Goal: Information Seeking & Learning: Learn about a topic

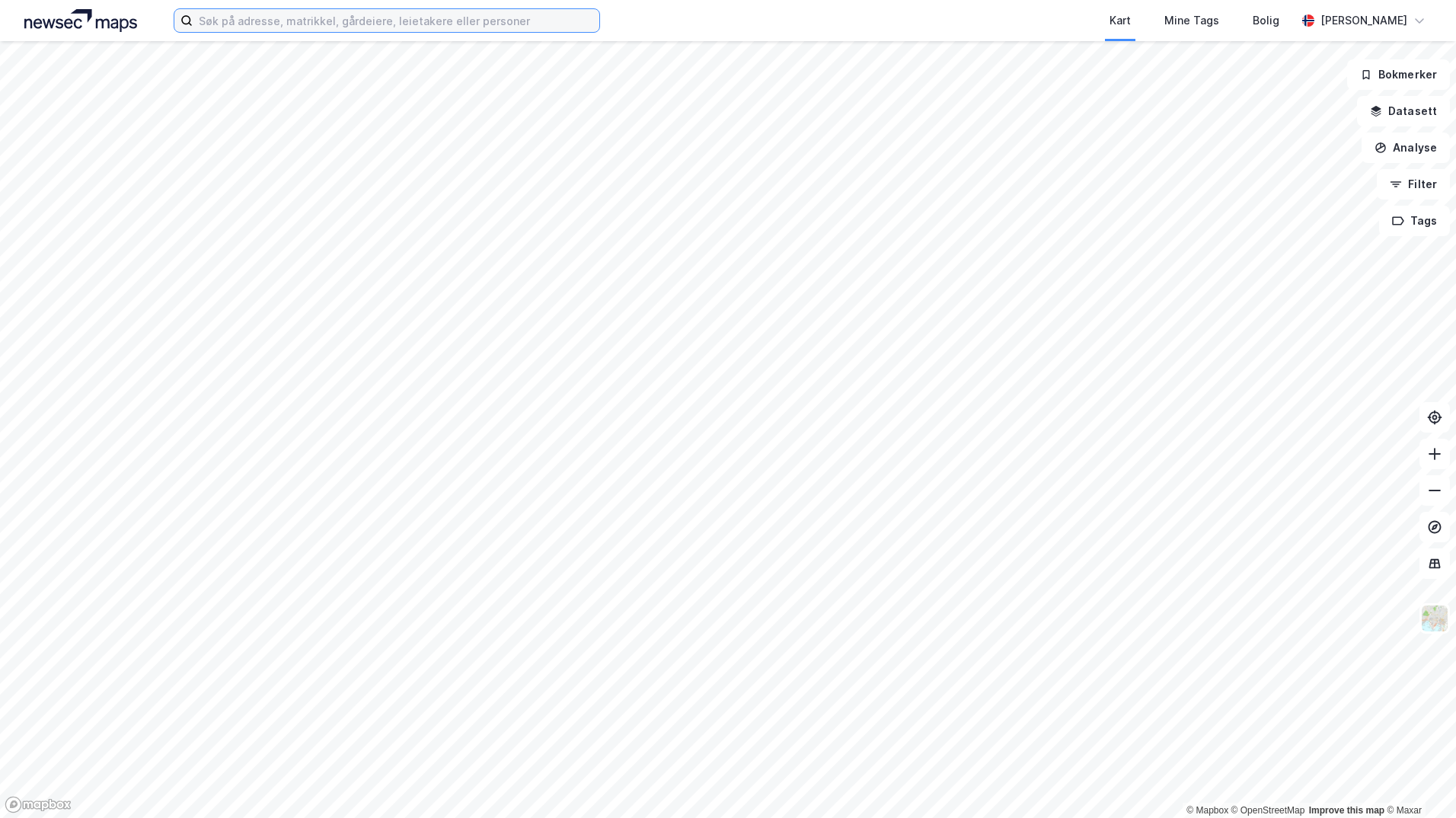
click at [265, 20] on input at bounding box center [396, 20] width 407 height 23
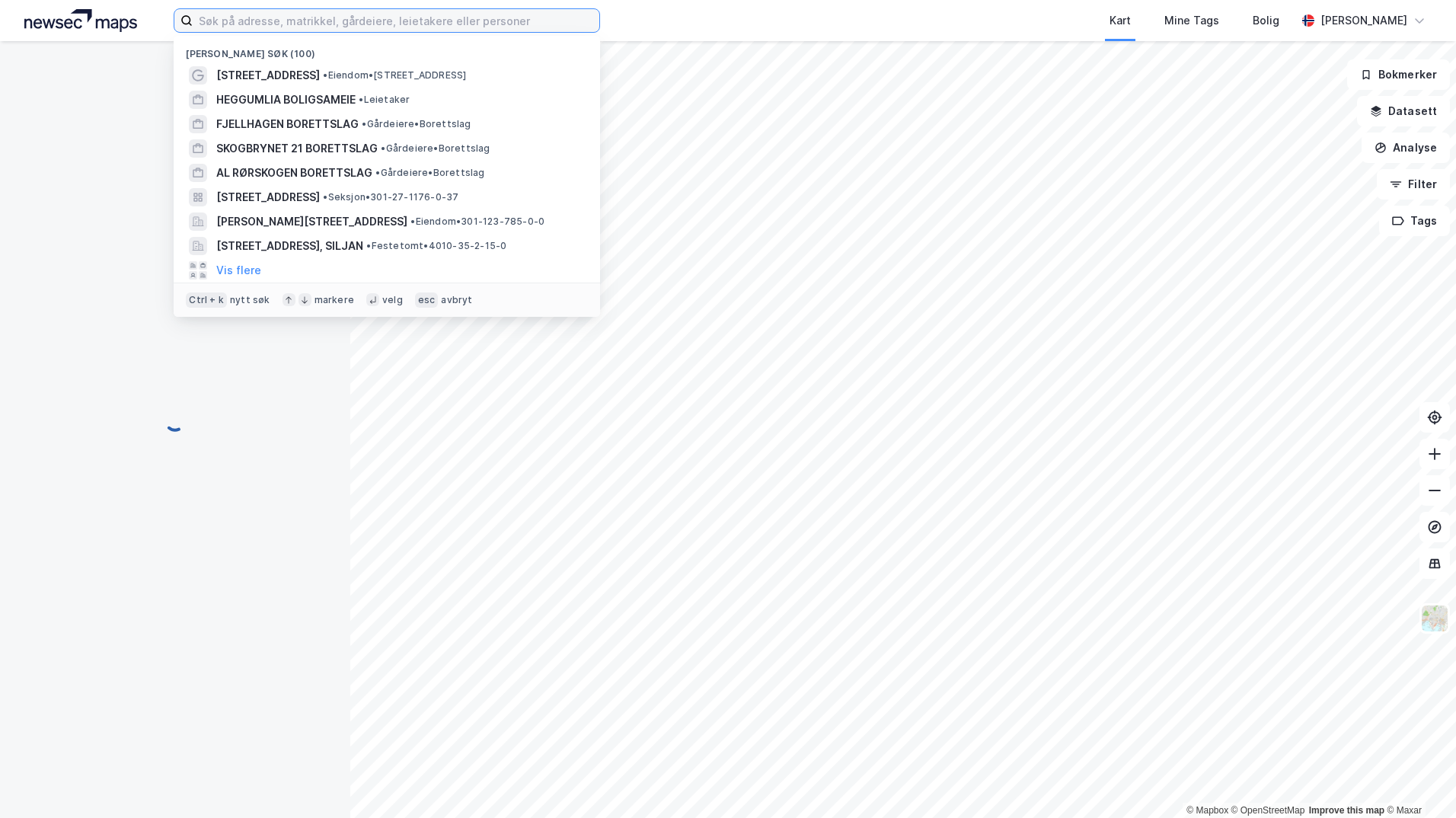
paste input "3407-222/46/0/0"
type input "3407-222/46/0/0"
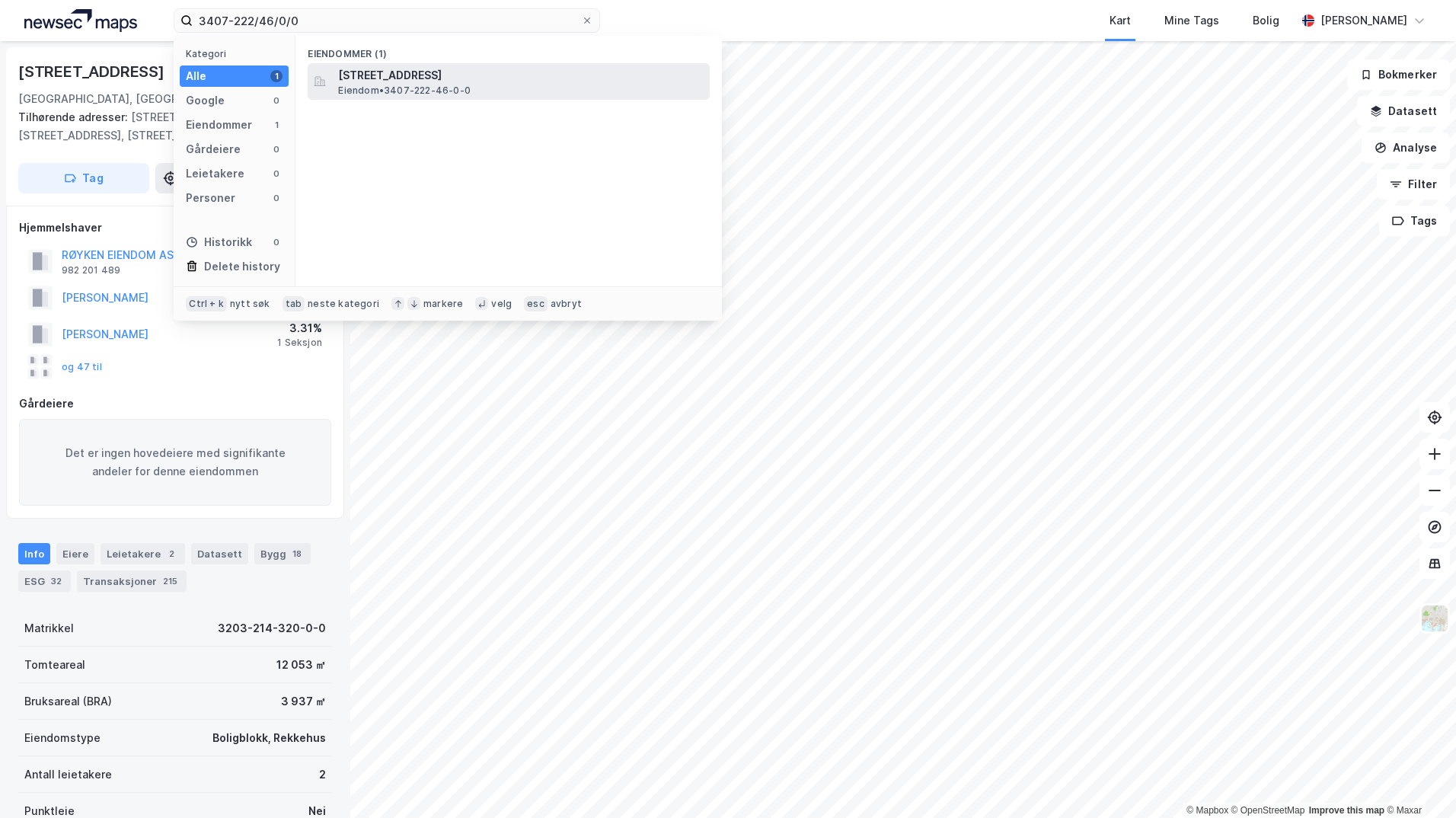
click at [358, 82] on span "[STREET_ADDRESS]" at bounding box center [521, 76] width 365 height 19
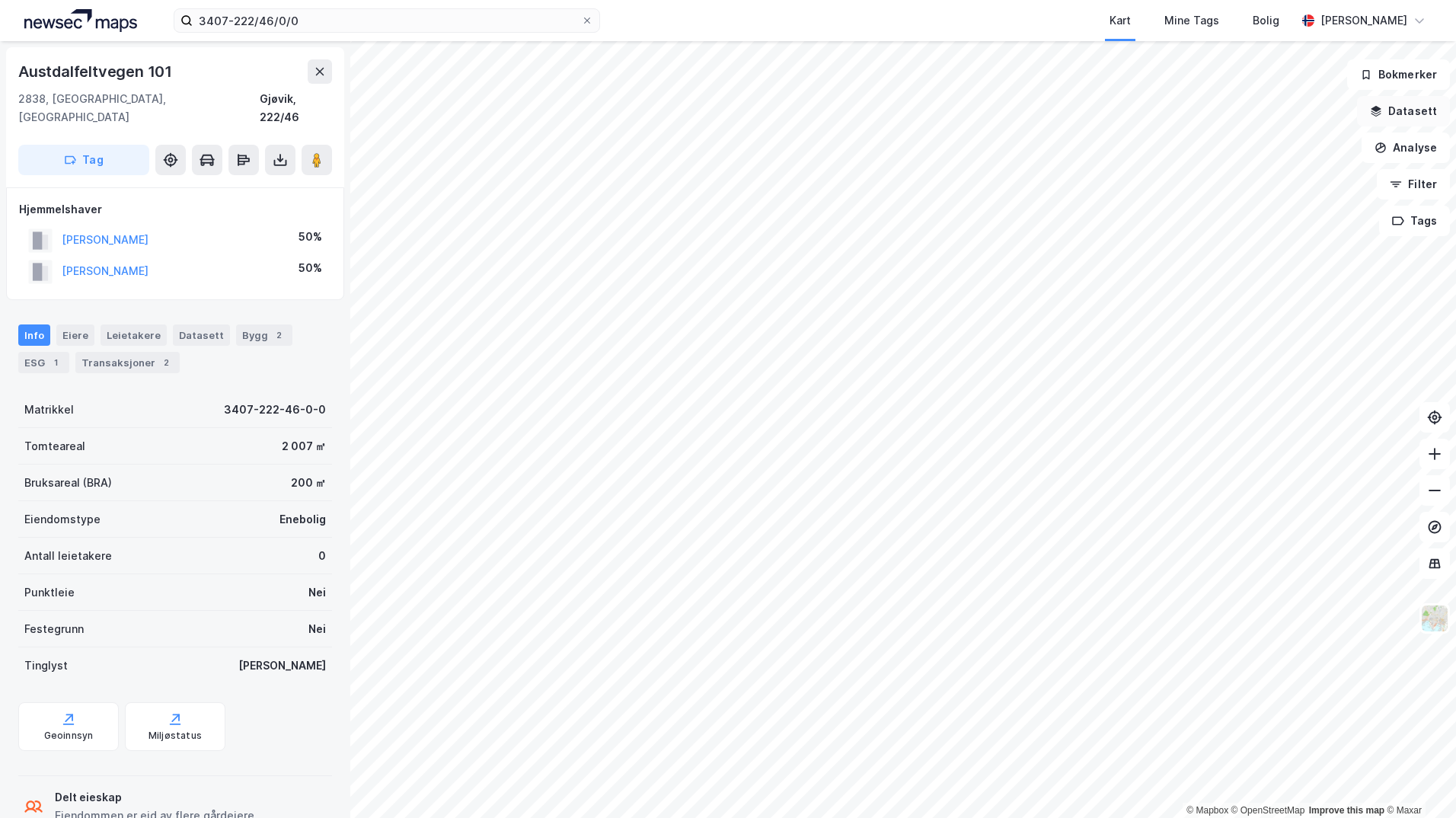
click at [1387, 110] on button "Datasett" at bounding box center [1403, 111] width 93 height 31
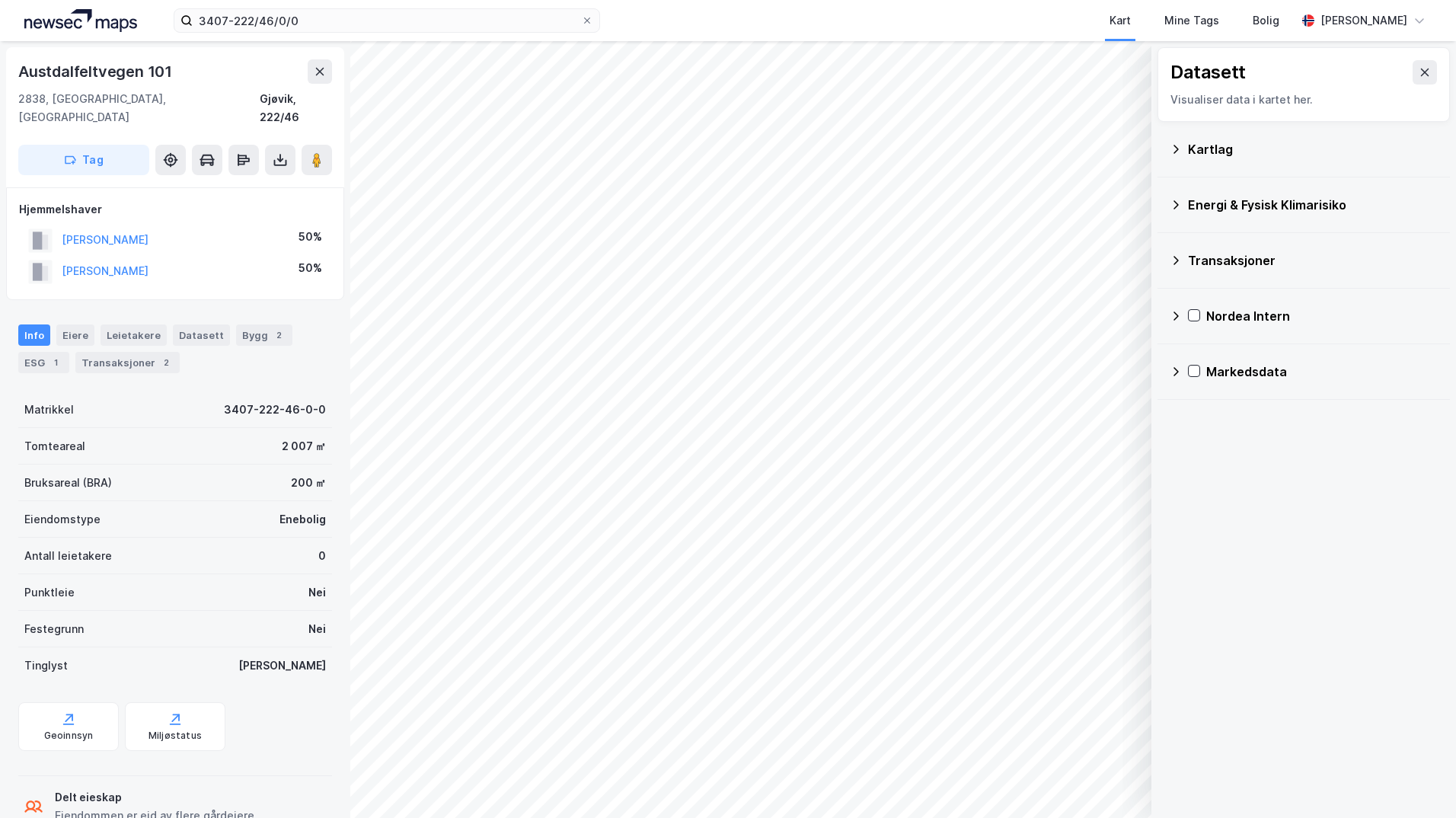
click at [1195, 151] on div "Kartlag" at bounding box center [1313, 149] width 250 height 19
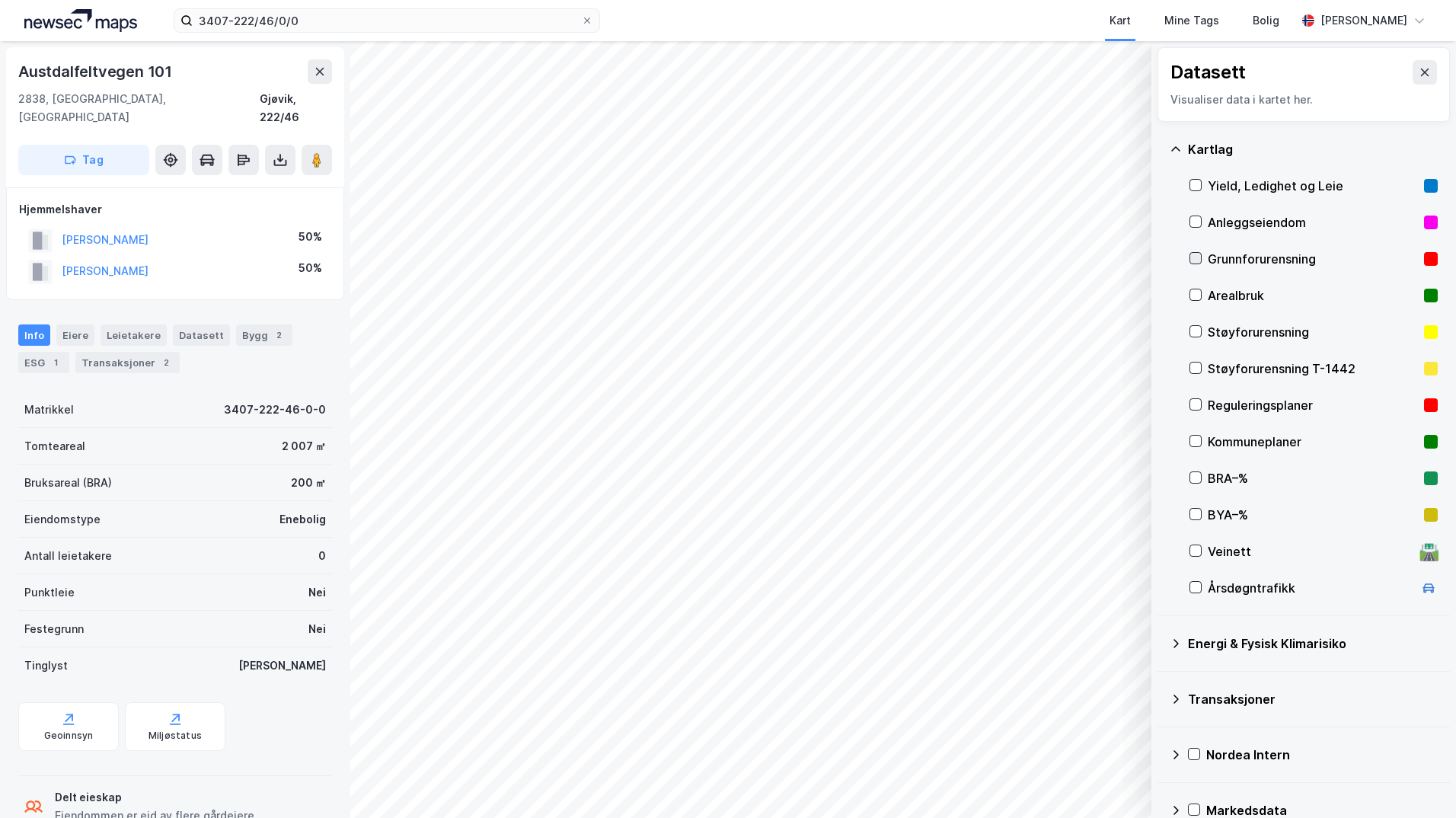
click at [1201, 254] on div at bounding box center [1195, 258] width 12 height 12
drag, startPoint x: 1178, startPoint y: 640, endPoint x: 1205, endPoint y: 654, distance: 30.4
click at [1178, 640] on icon at bounding box center [1176, 643] width 12 height 12
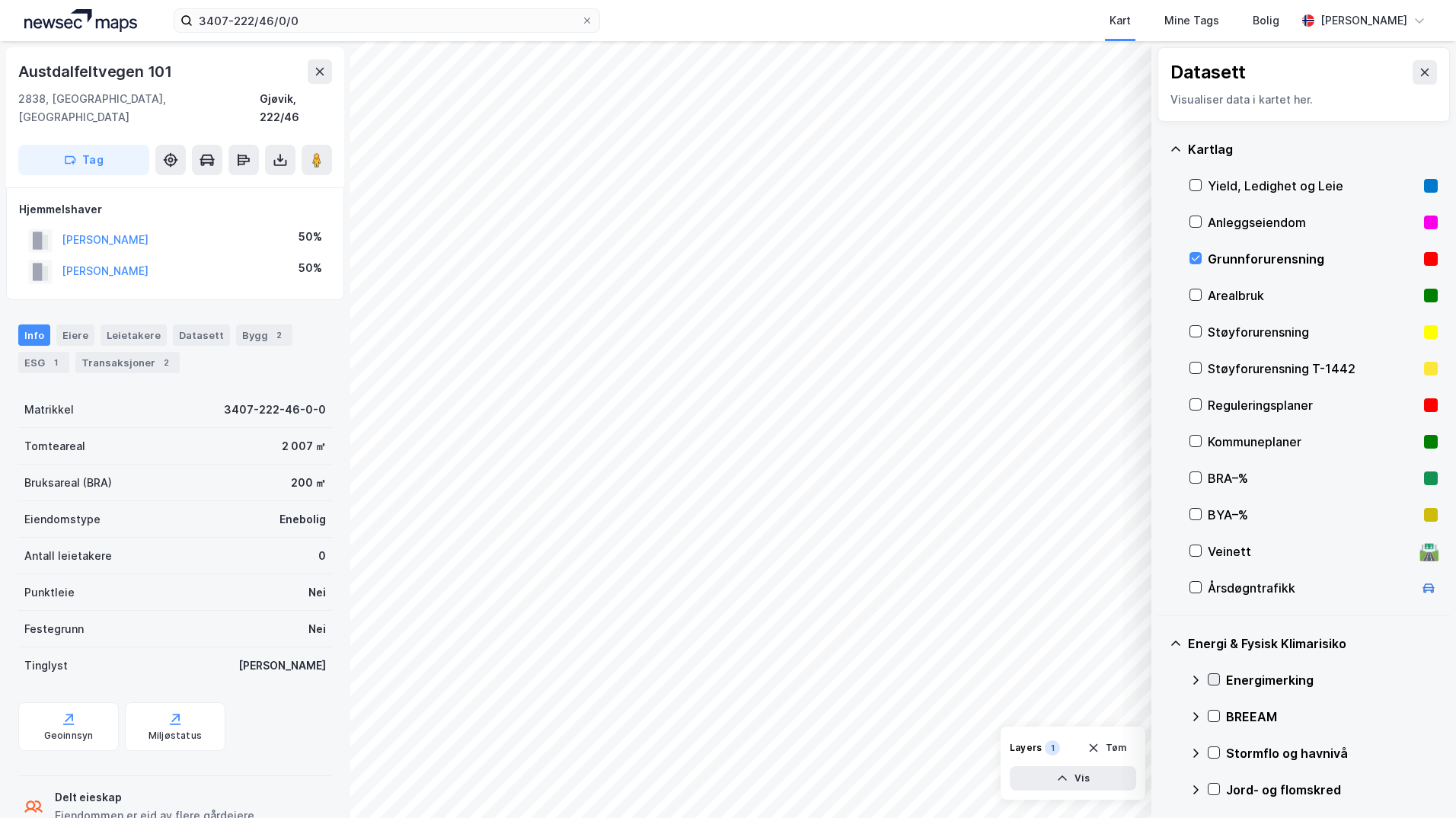
click at [1214, 679] on icon at bounding box center [1214, 679] width 11 height 11
click at [1194, 674] on icon at bounding box center [1195, 680] width 12 height 12
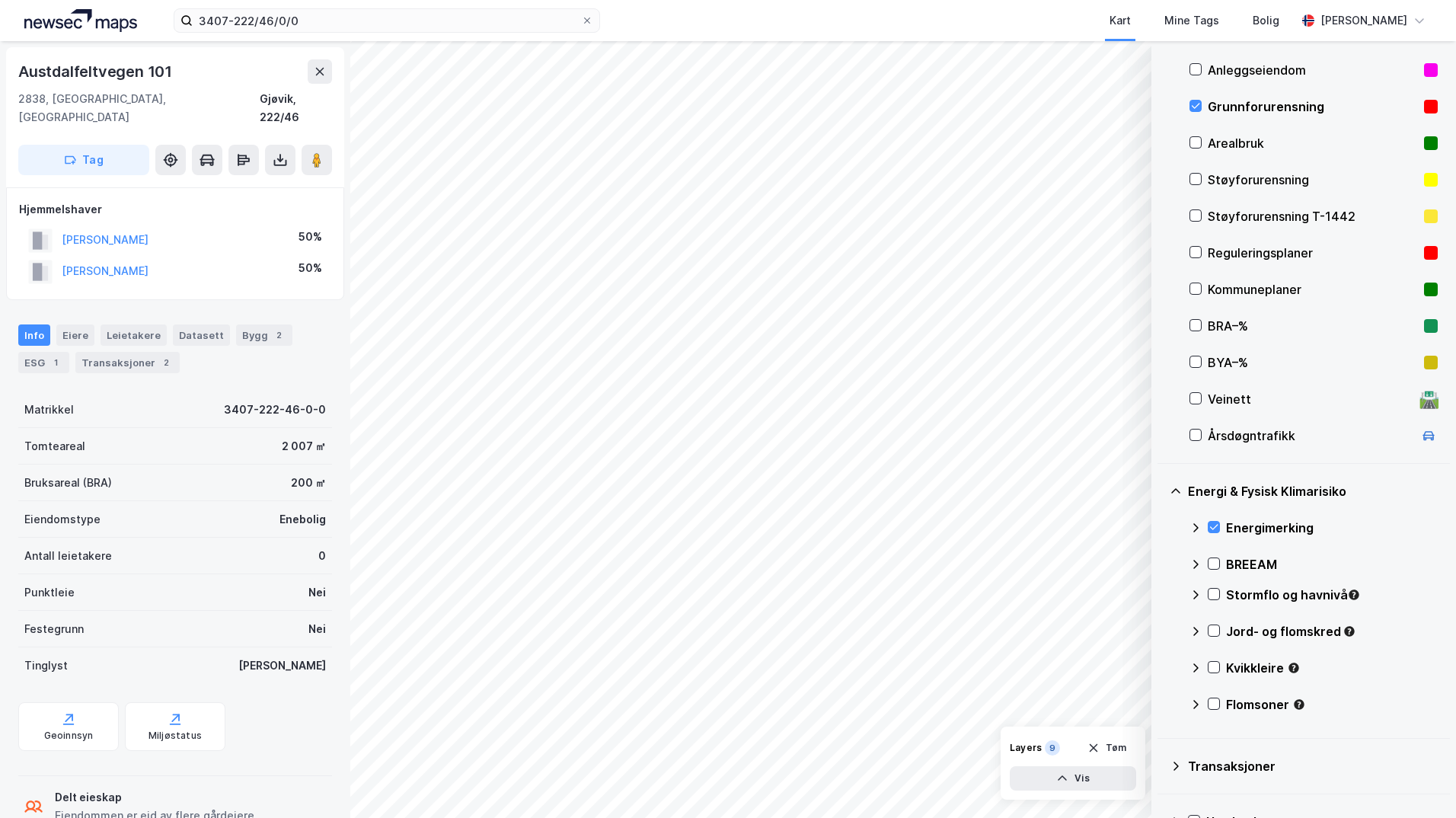
scroll to position [228, 0]
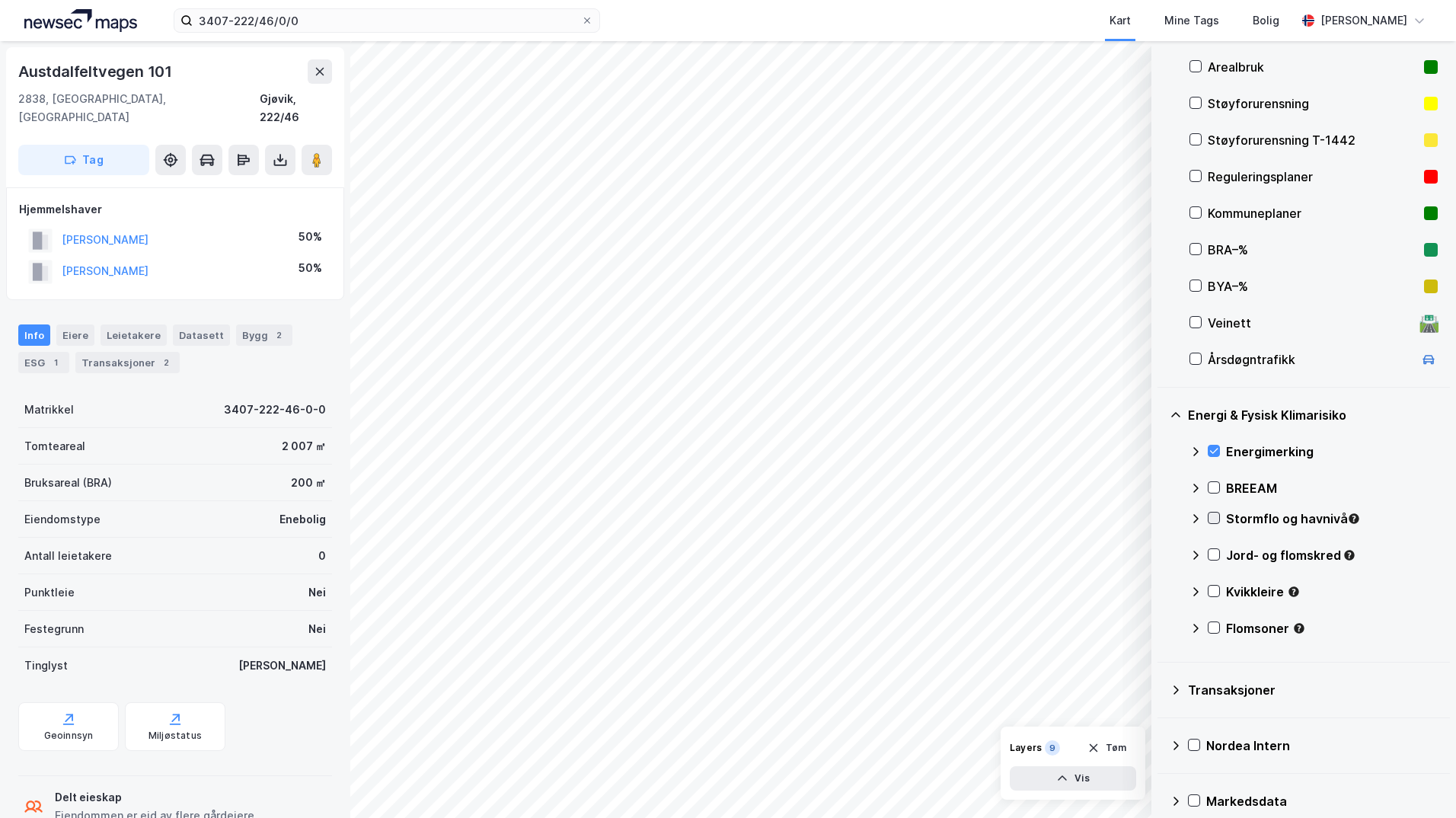
click at [1216, 518] on icon at bounding box center [1215, 518] width 8 height 5
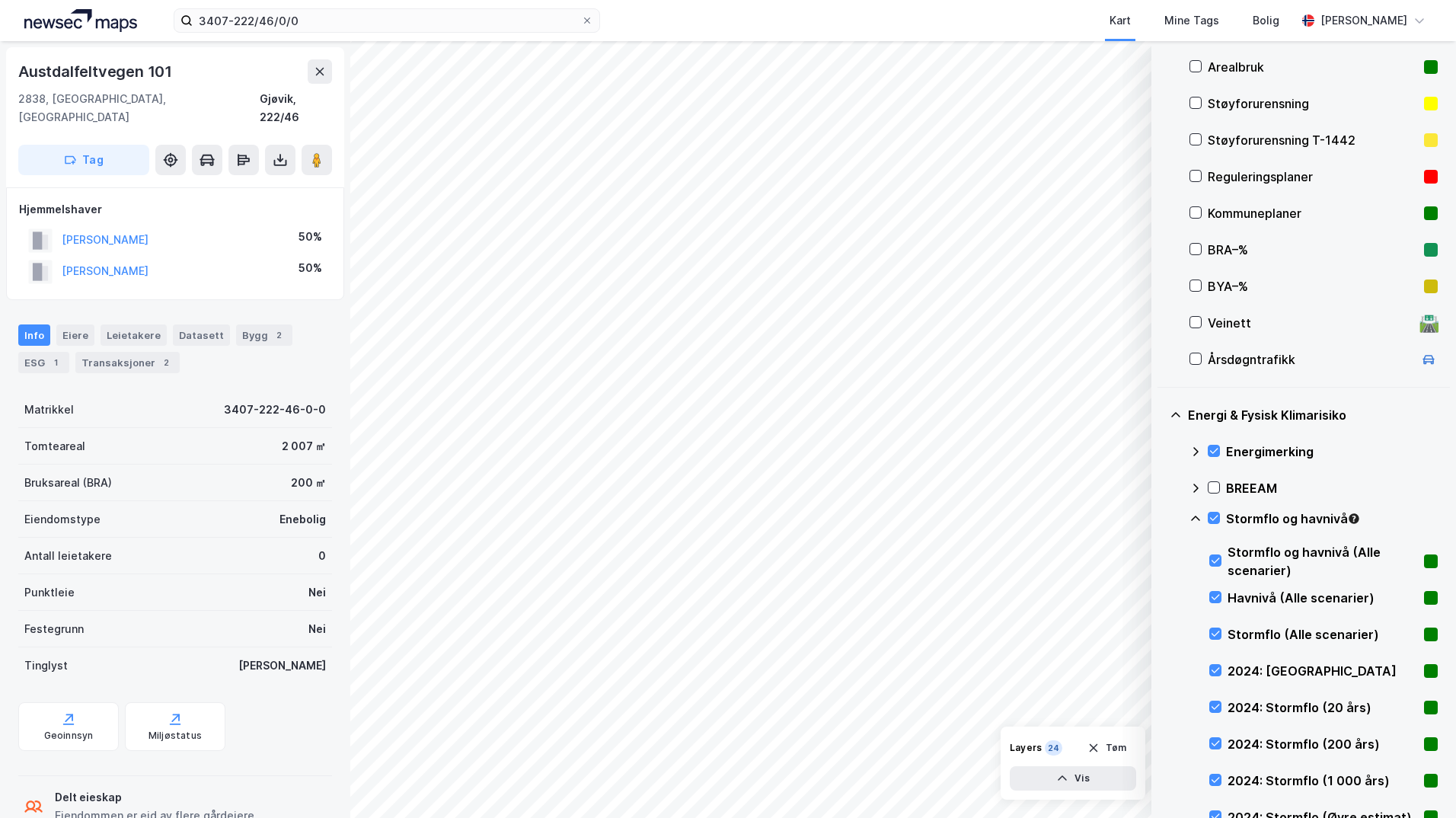
click at [1196, 519] on icon at bounding box center [1195, 518] width 12 height 12
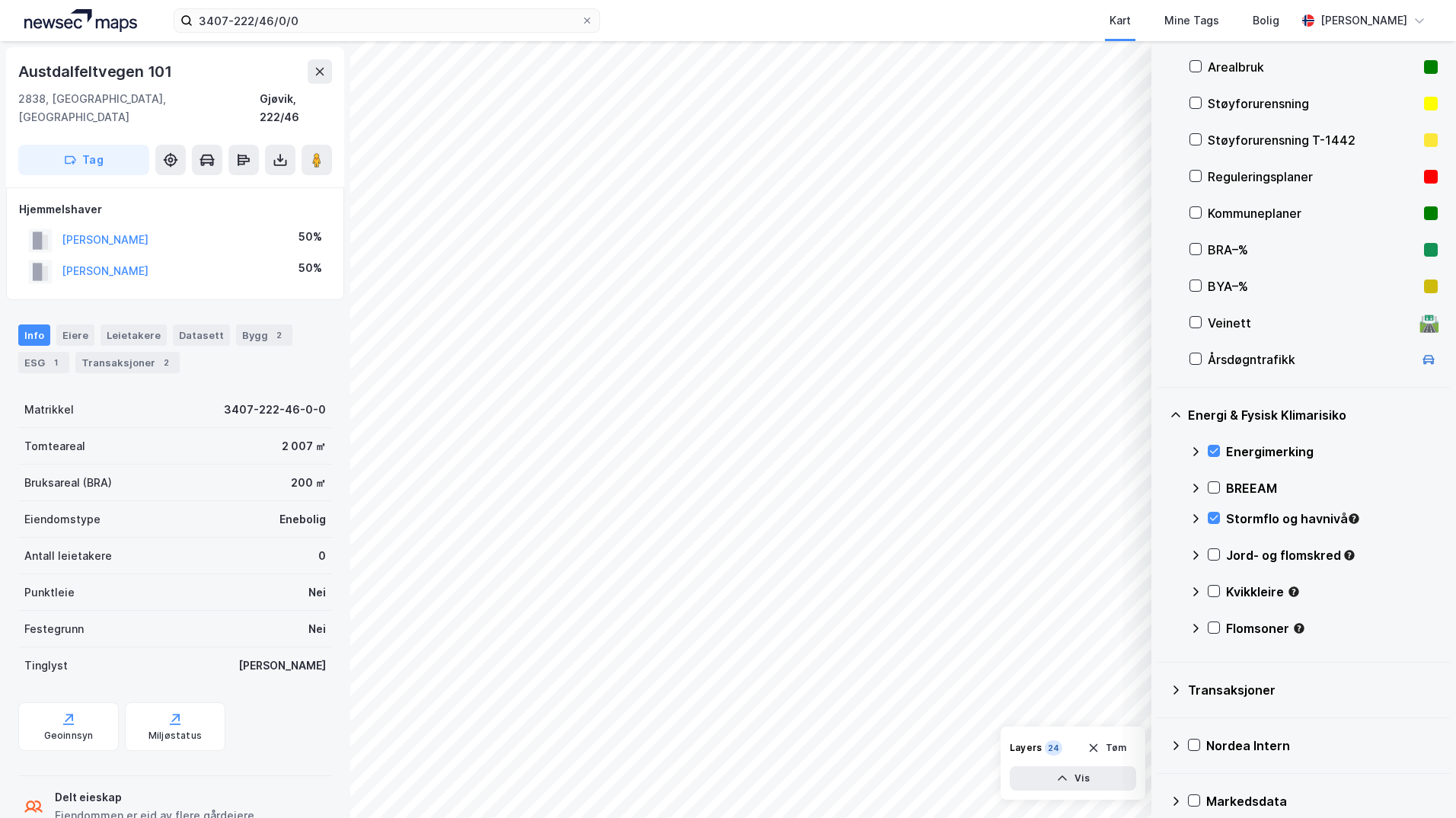
click at [1212, 553] on icon at bounding box center [1214, 554] width 11 height 11
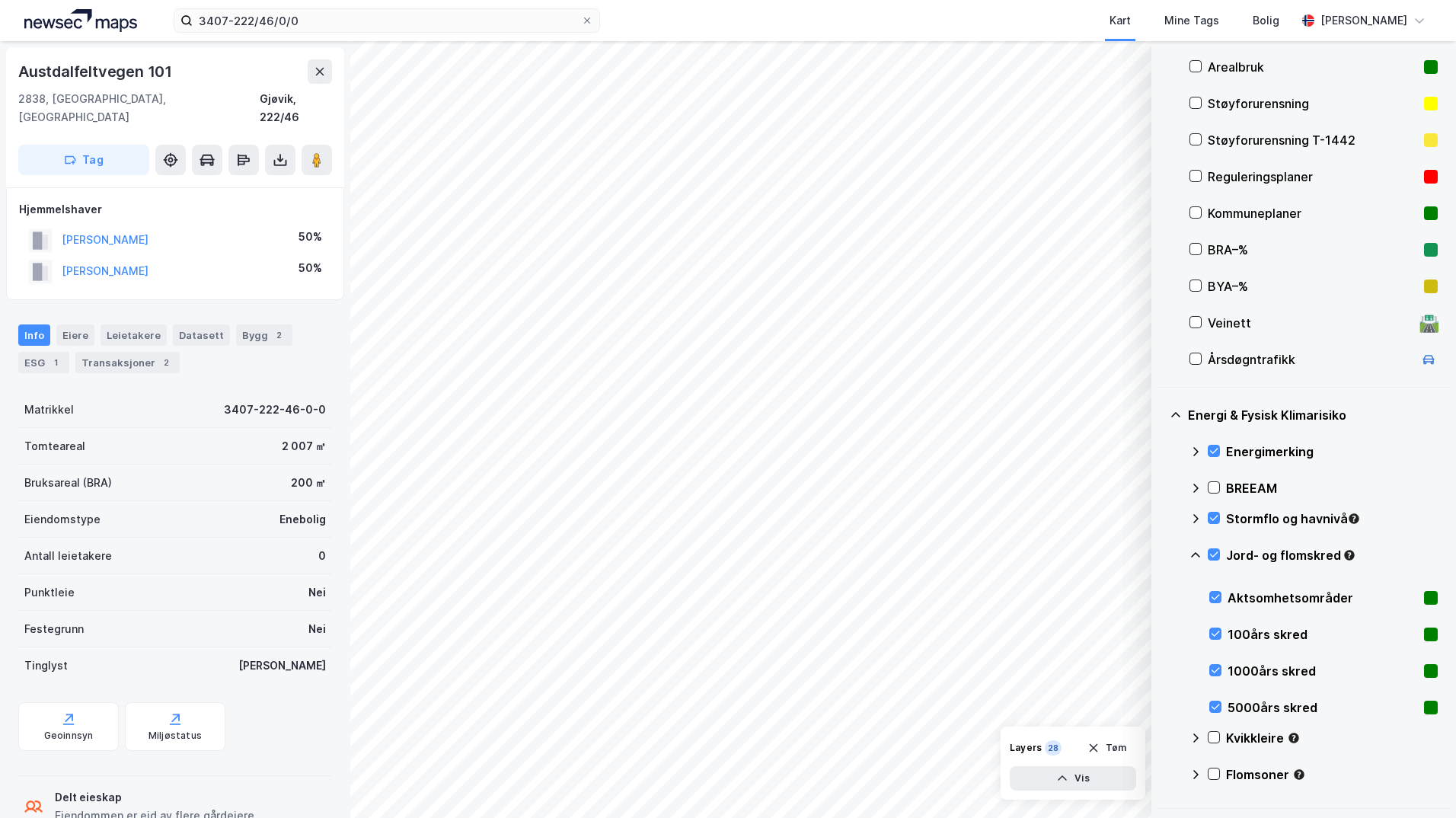
click at [1196, 554] on icon at bounding box center [1195, 555] width 12 height 12
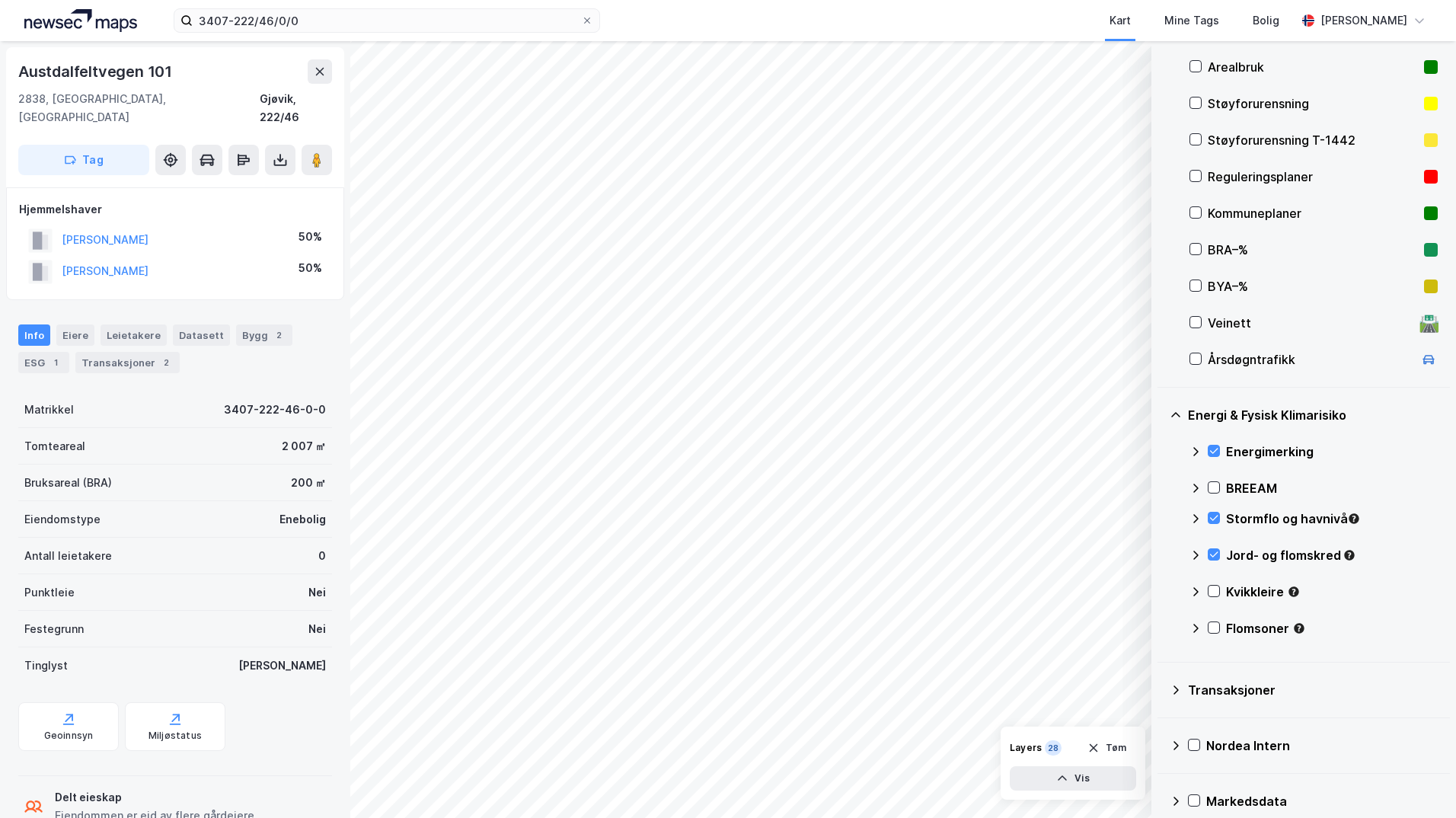
click at [1215, 587] on icon at bounding box center [1214, 590] width 11 height 11
click at [1211, 626] on icon at bounding box center [1214, 628] width 11 height 11
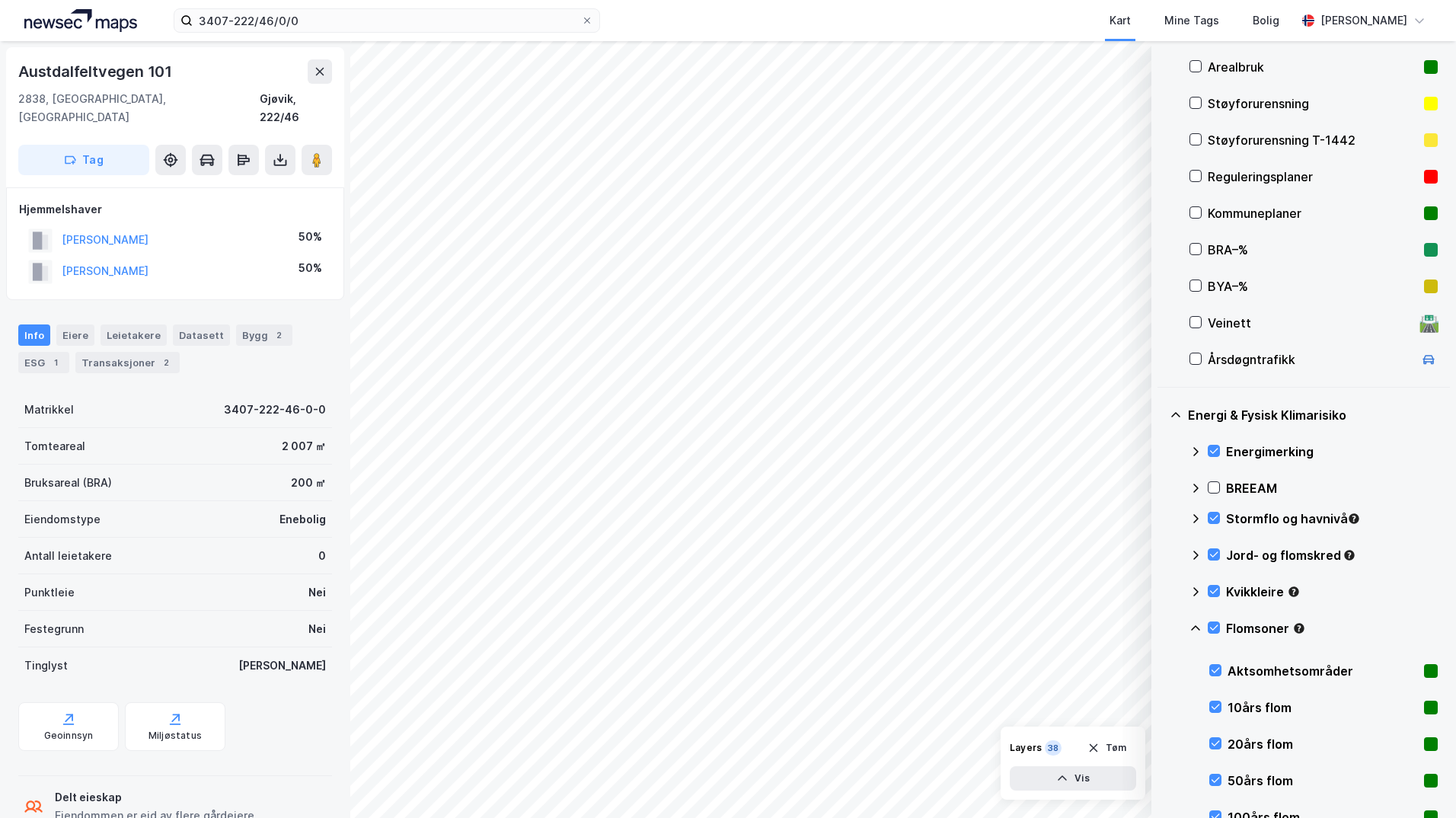
click at [1197, 629] on icon at bounding box center [1195, 629] width 12 height 12
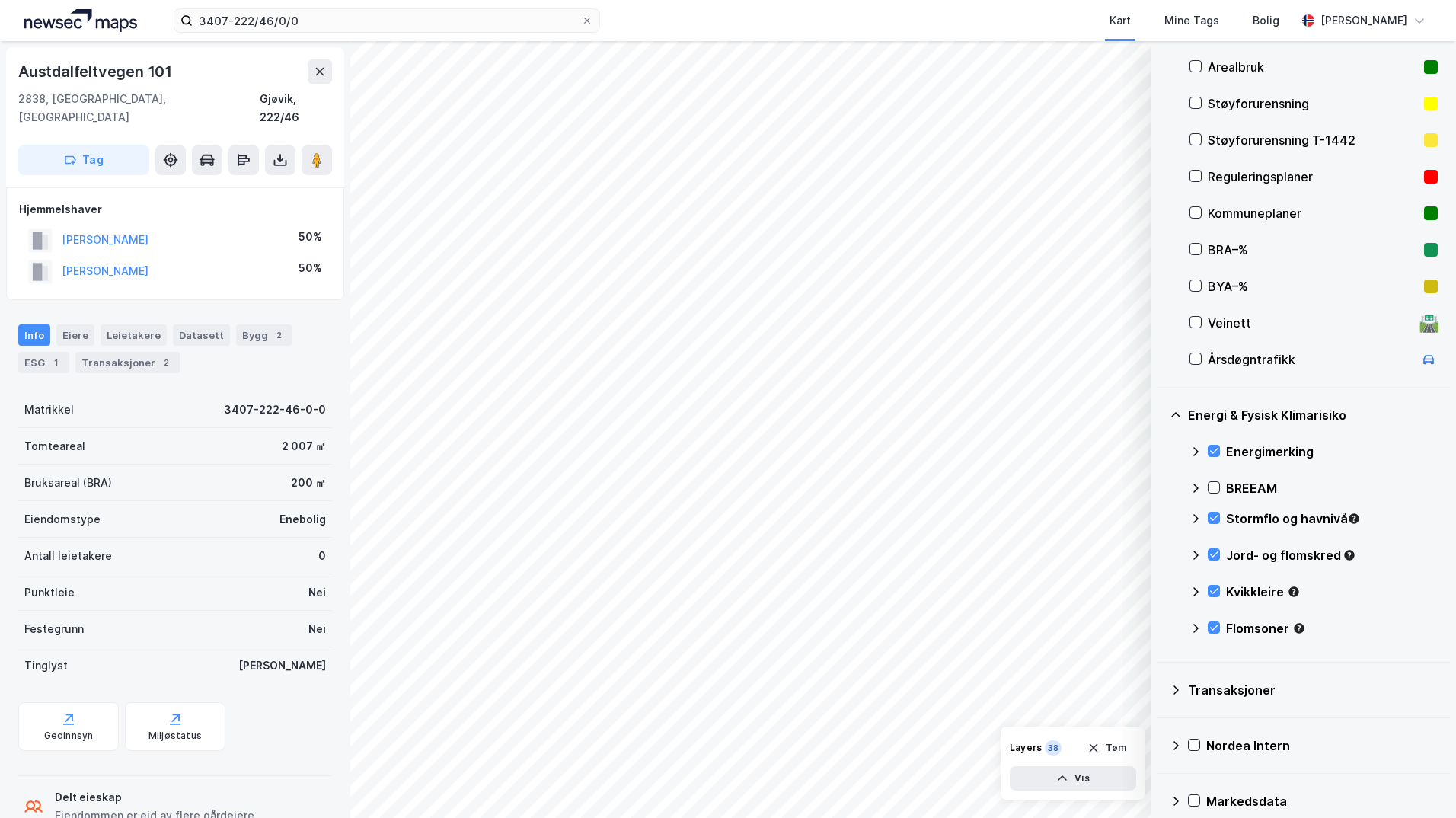
scroll to position [152, 0]
